Goal: Task Accomplishment & Management: Manage account settings

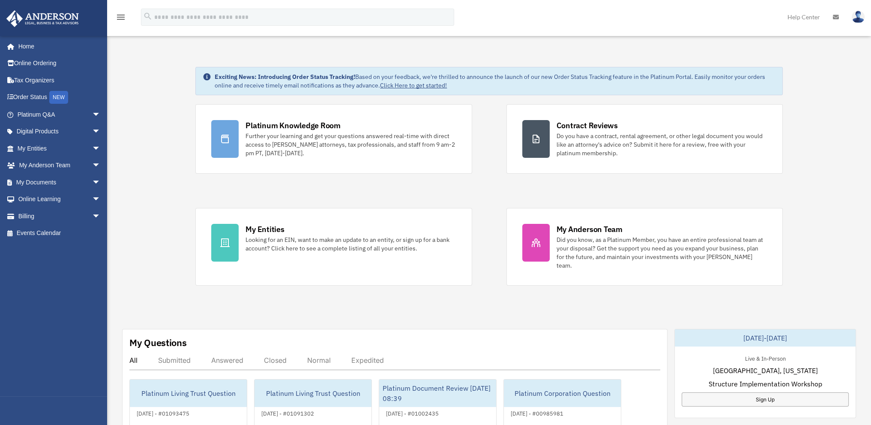
scroll to position [86, 0]
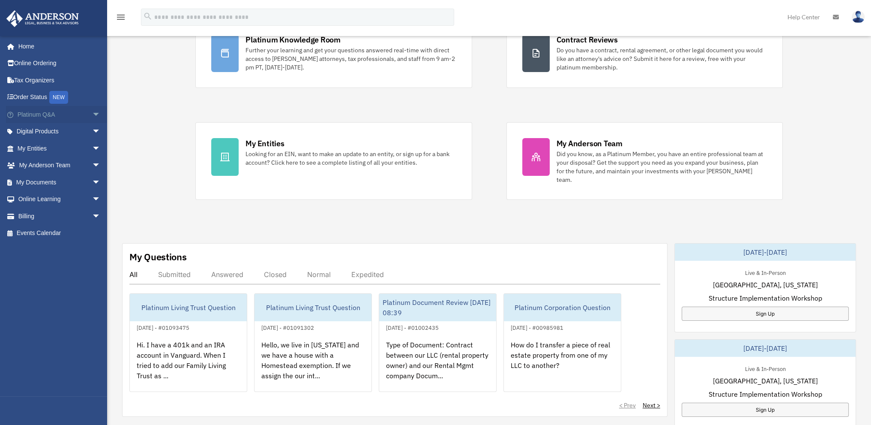
click at [92, 112] on span "arrow_drop_down" at bounding box center [100, 115] width 17 height 18
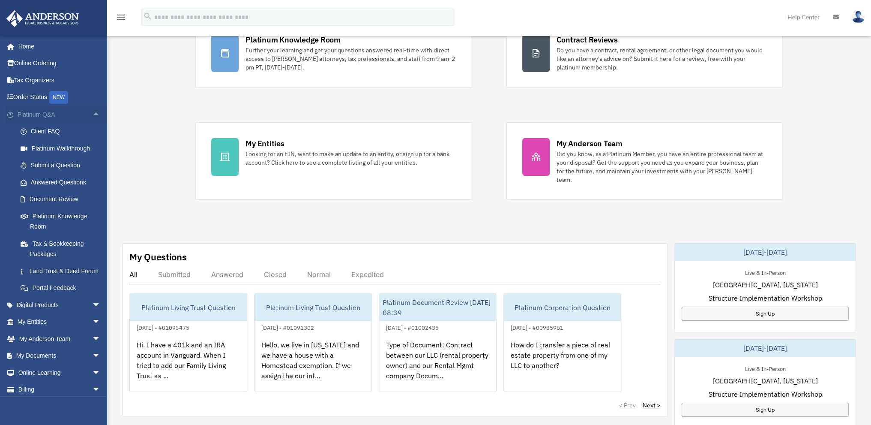
click at [92, 112] on span "arrow_drop_up" at bounding box center [100, 115] width 17 height 18
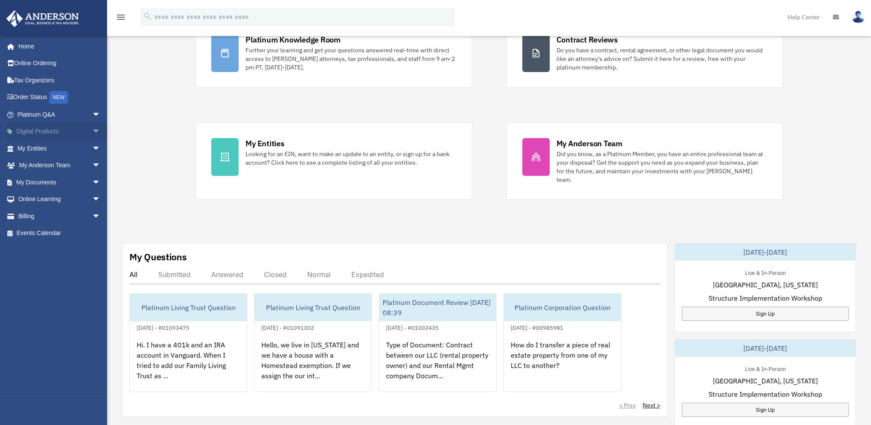
click at [92, 126] on span "arrow_drop_down" at bounding box center [100, 132] width 17 height 18
click at [92, 126] on span "arrow_drop_up" at bounding box center [100, 132] width 17 height 18
click at [92, 149] on span "arrow_drop_down" at bounding box center [100, 149] width 17 height 18
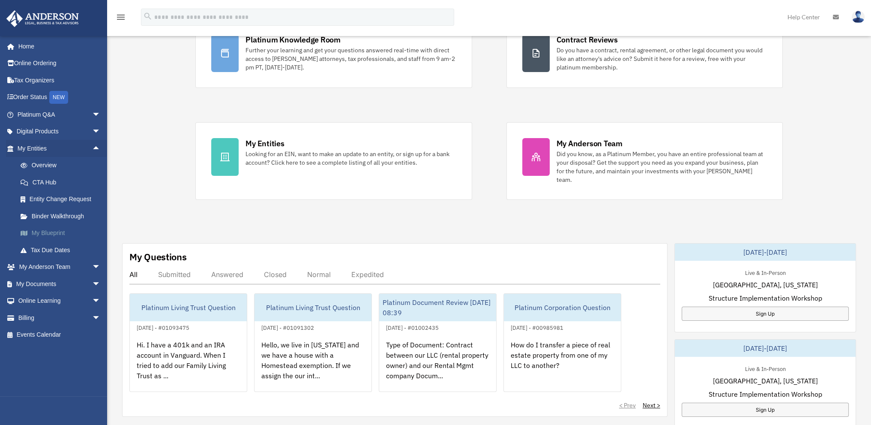
click at [49, 231] on link "My Blueprint" at bounding box center [63, 233] width 102 height 17
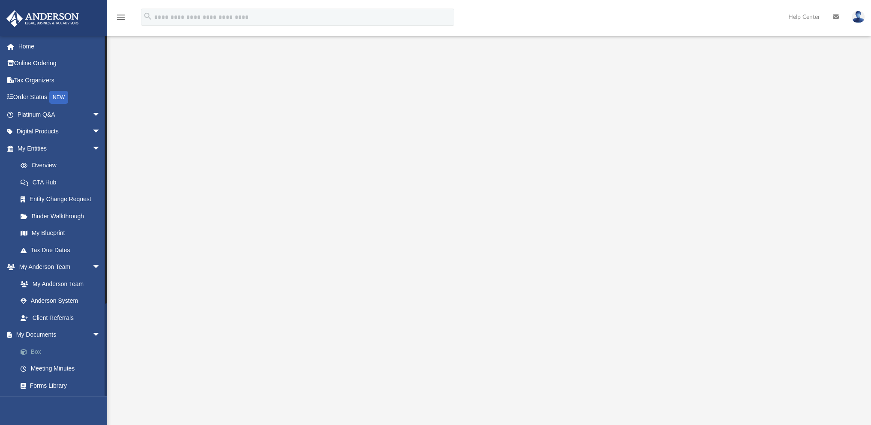
click at [37, 349] on link "Box" at bounding box center [63, 351] width 102 height 17
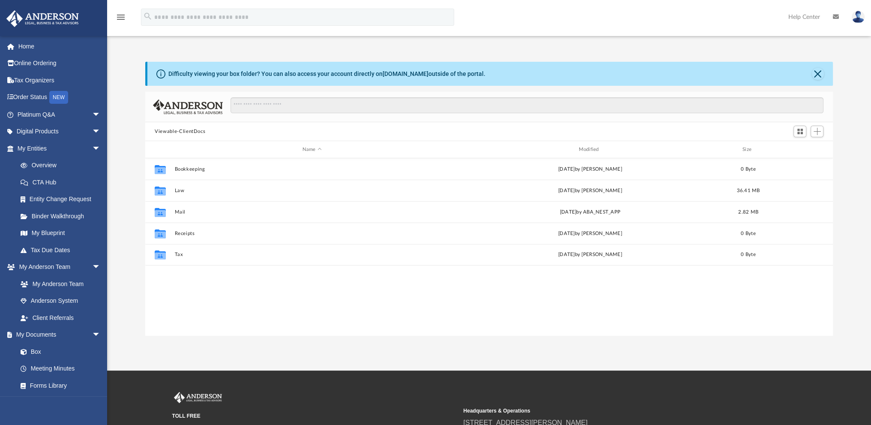
scroll to position [188, 681]
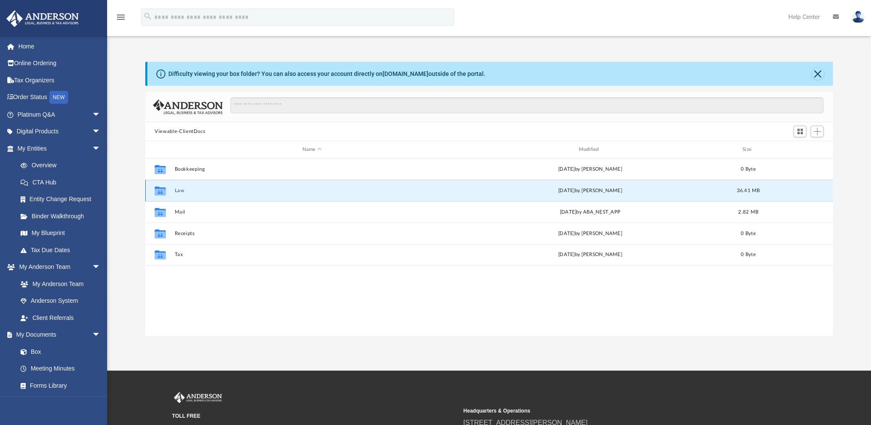
click at [181, 188] on button "Law" at bounding box center [312, 191] width 275 height 6
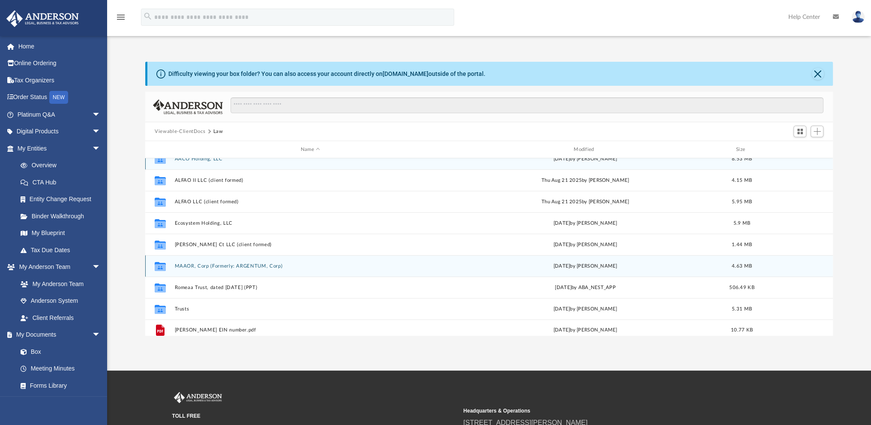
scroll to position [15, 0]
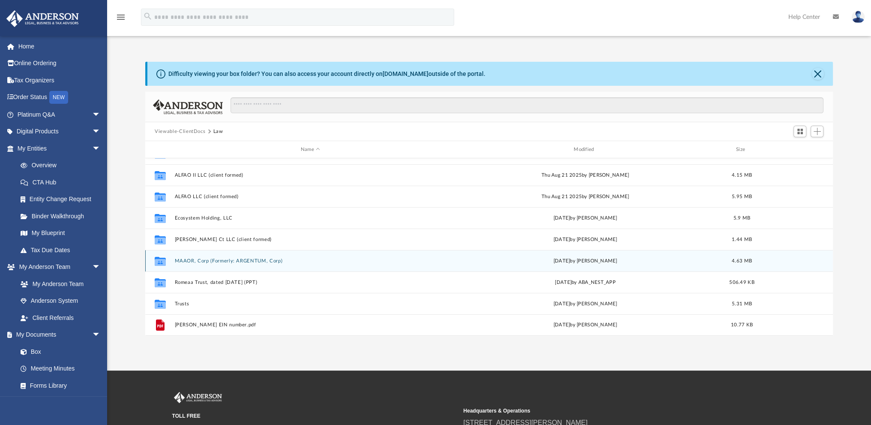
click at [195, 261] on button "MAAOR, Corp (Formerly: ARGENTUM, Corp)" at bounding box center [310, 261] width 271 height 6
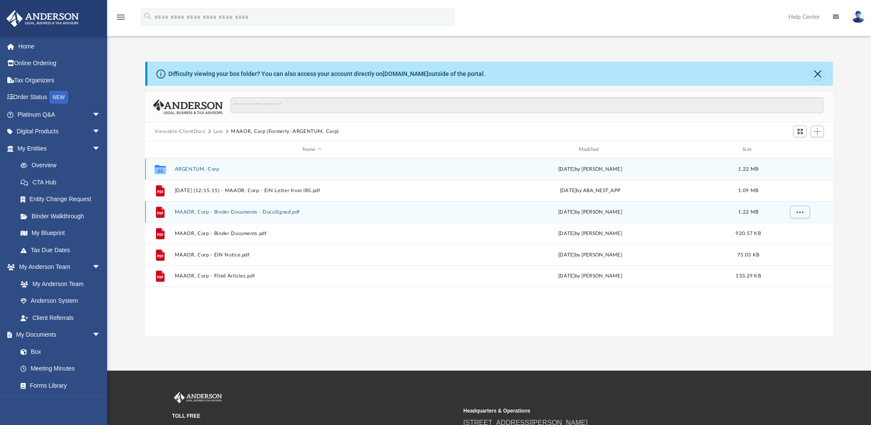
scroll to position [0, 0]
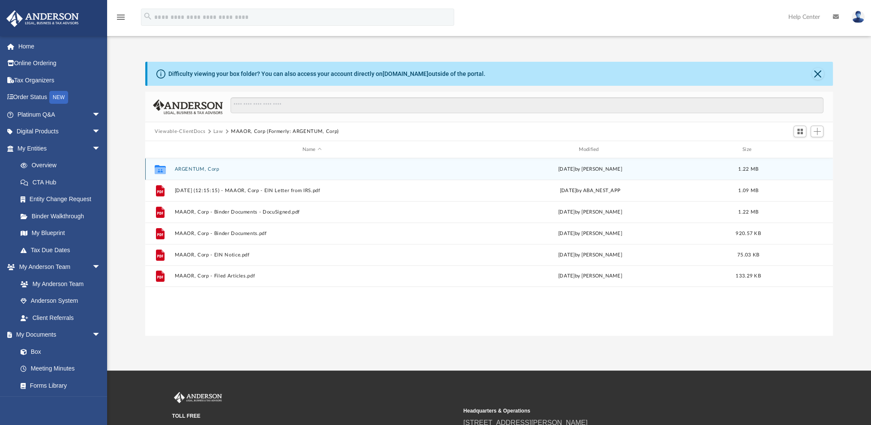
click at [193, 166] on button "ARGENTUM, Corp" at bounding box center [312, 169] width 275 height 6
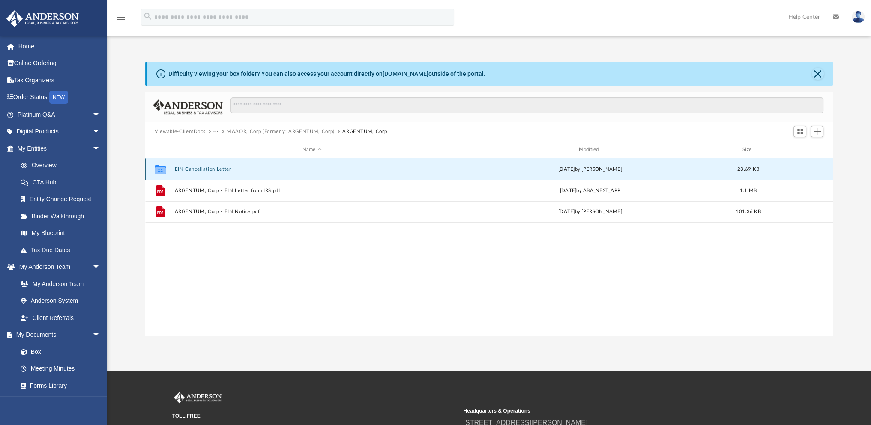
click at [193, 166] on button "EIN Cancellation Letter" at bounding box center [312, 169] width 275 height 6
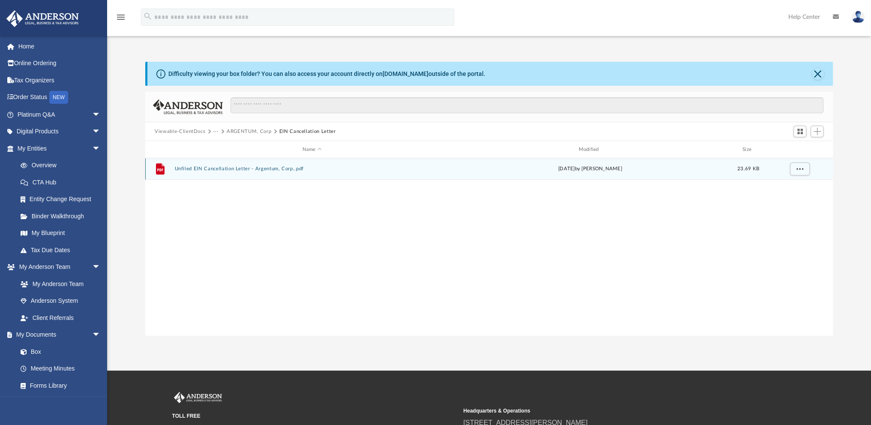
click at [193, 166] on button "Unfiled EIN Cancellation Letter - Argentum, Corp..pdf" at bounding box center [312, 169] width 275 height 6
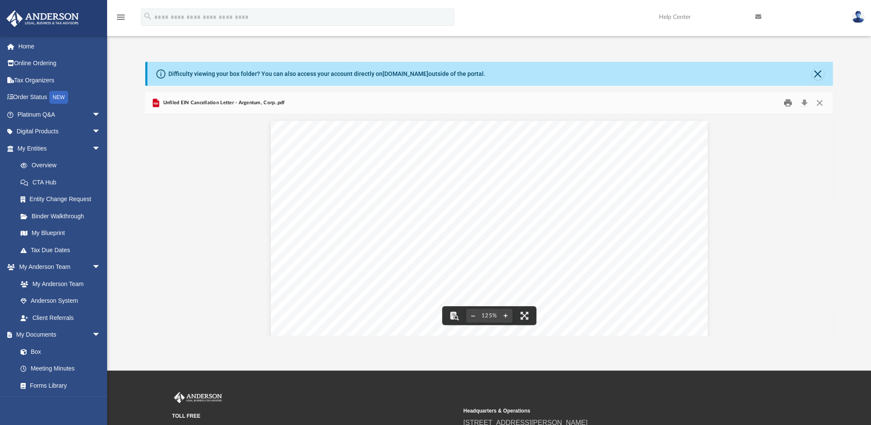
click at [787, 104] on button "Print" at bounding box center [788, 102] width 17 height 13
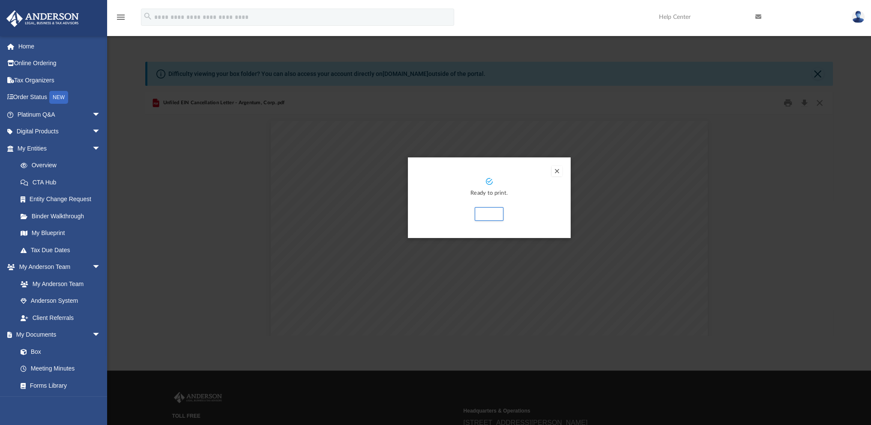
click at [551, 167] on div "Ready to print. Print" at bounding box center [489, 197] width 163 height 81
click at [559, 170] on button "Preview" at bounding box center [557, 171] width 10 height 10
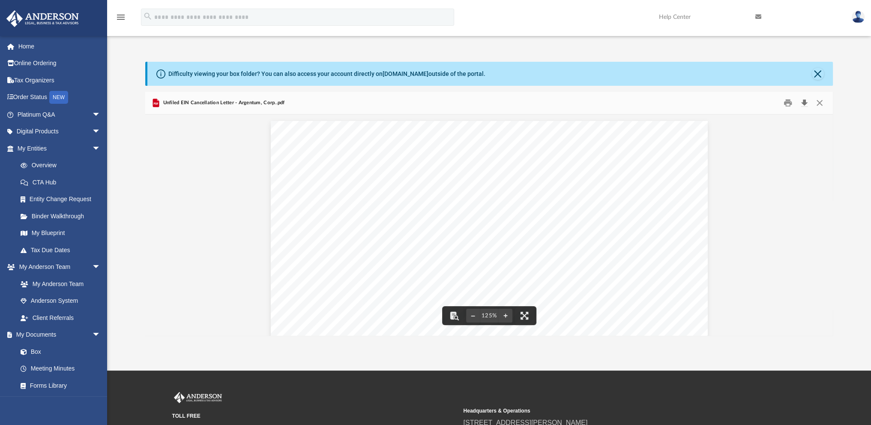
click at [805, 101] on button "Download" at bounding box center [804, 102] width 15 height 13
click at [817, 102] on button "Close" at bounding box center [819, 102] width 15 height 13
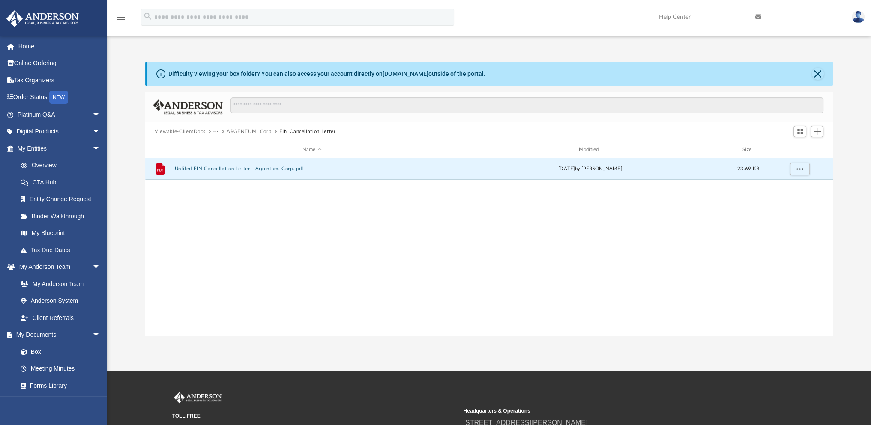
click at [182, 127] on div "Viewable-ClientDocs ··· ARGENTUM, Corp EIN Cancellation Letter" at bounding box center [489, 131] width 688 height 19
click at [170, 131] on button "Viewable-ClientDocs" at bounding box center [180, 132] width 51 height 8
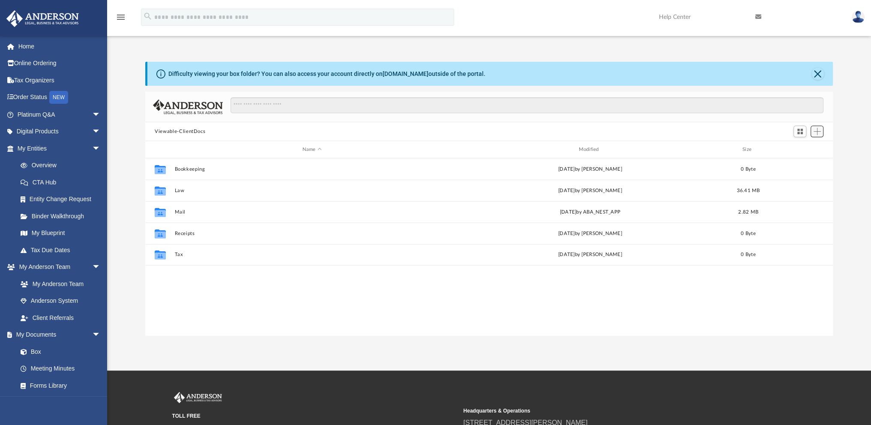
click at [816, 130] on span "Add" at bounding box center [817, 131] width 7 height 7
click at [797, 147] on li "Upload" at bounding box center [805, 148] width 27 height 9
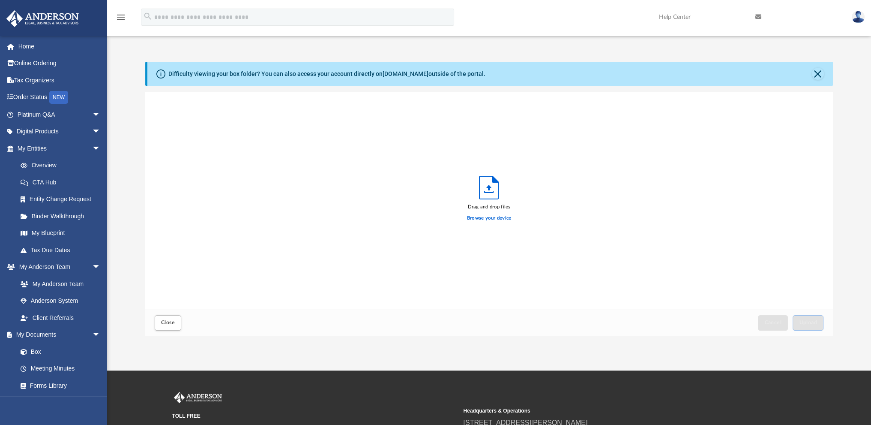
scroll to position [211, 681]
click at [475, 217] on label "Browse your device" at bounding box center [489, 218] width 45 height 8
click at [0, 0] on input "Browse your device" at bounding box center [0, 0] width 0 height 0
click at [815, 322] on span "Upload" at bounding box center [808, 322] width 18 height 5
click at [171, 327] on button "Close" at bounding box center [168, 322] width 27 height 15
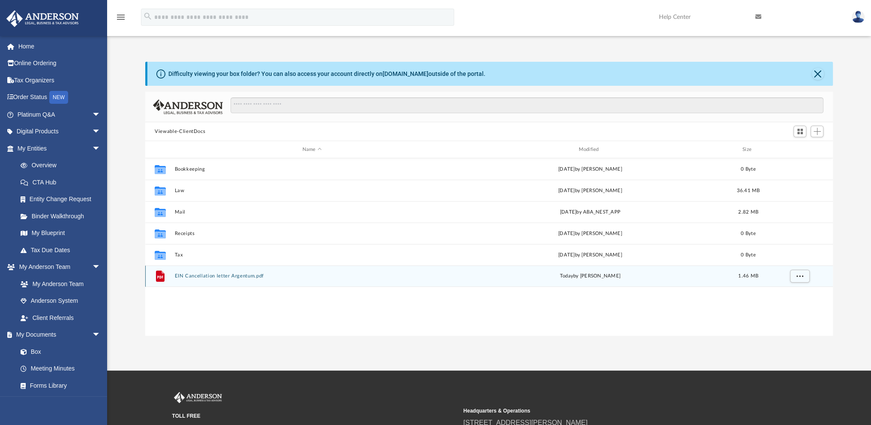
click at [226, 273] on button "EIN Cancellation letter Argentum.pdf" at bounding box center [312, 276] width 275 height 6
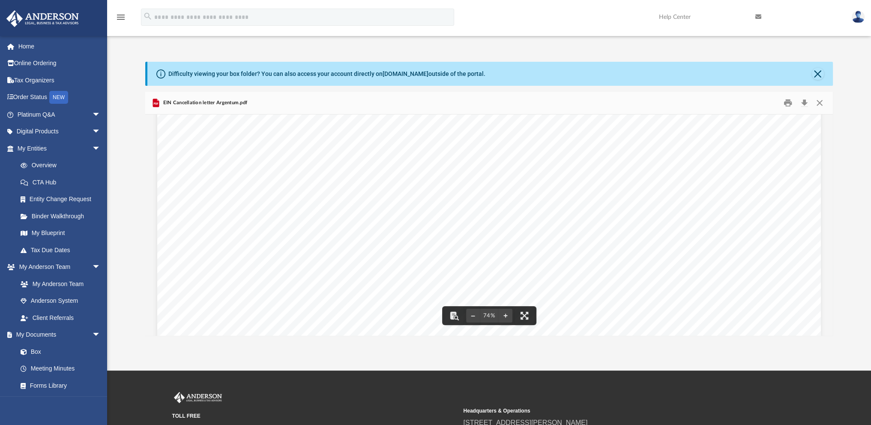
scroll to position [300, 0]
